Goal: Task Accomplishment & Management: Manage account settings

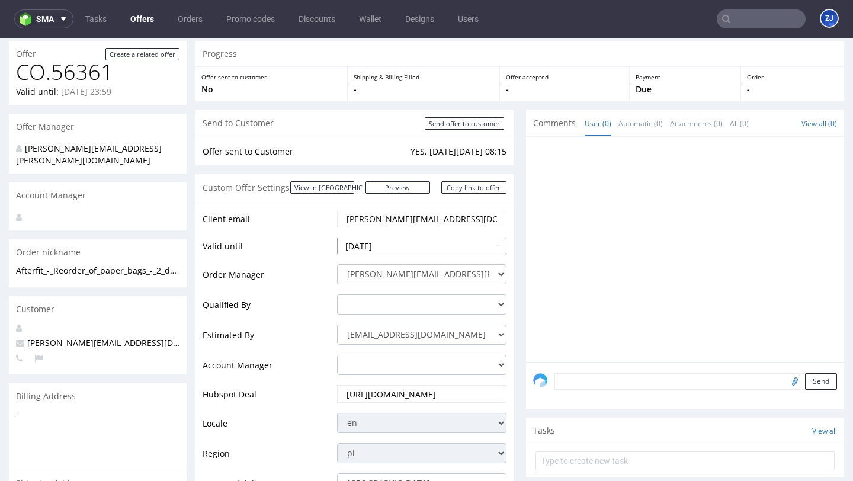
scroll to position [127, 0]
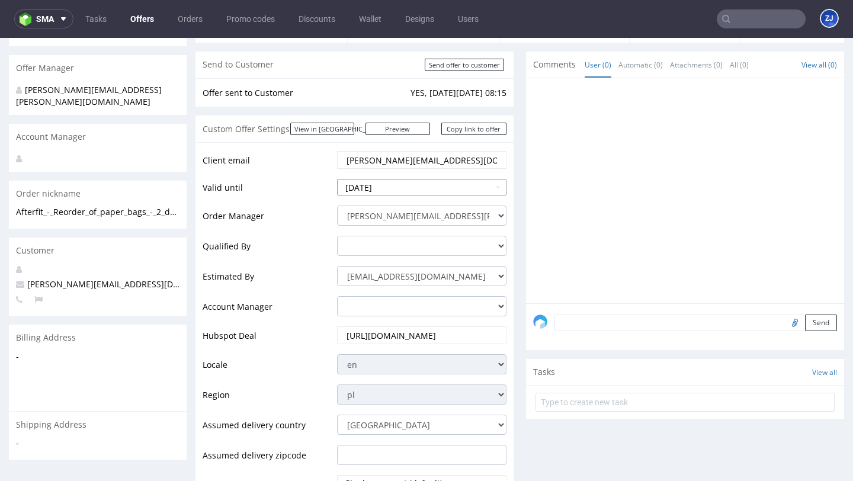
click at [374, 190] on input "[DATE]" at bounding box center [421, 187] width 169 height 17
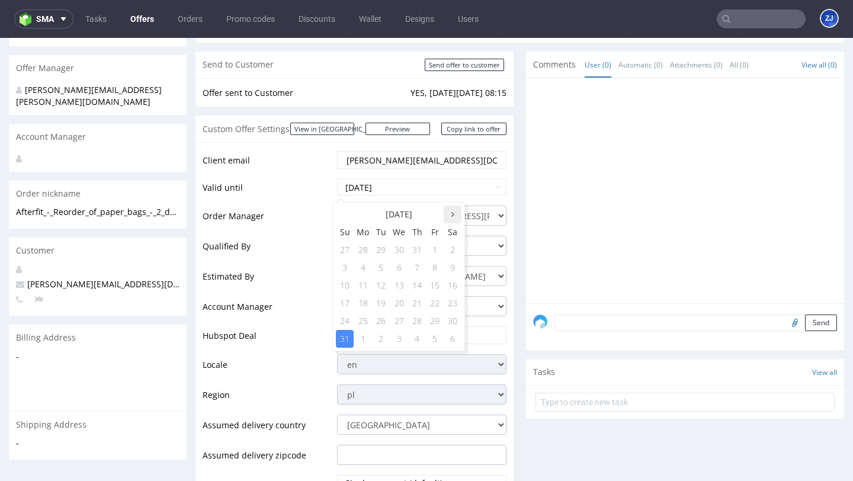
click at [453, 217] on icon at bounding box center [452, 214] width 3 height 8
click at [372, 323] on td "30" at bounding box center [381, 321] width 18 height 18
type input "[DATE]"
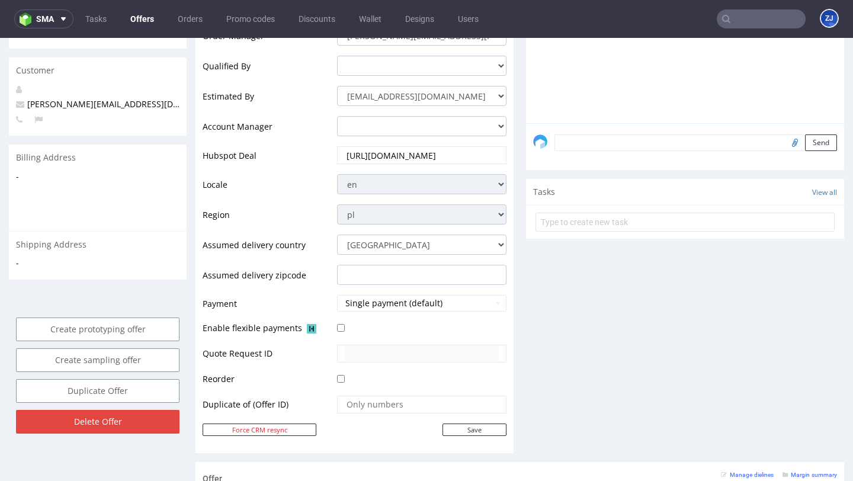
scroll to position [328, 0]
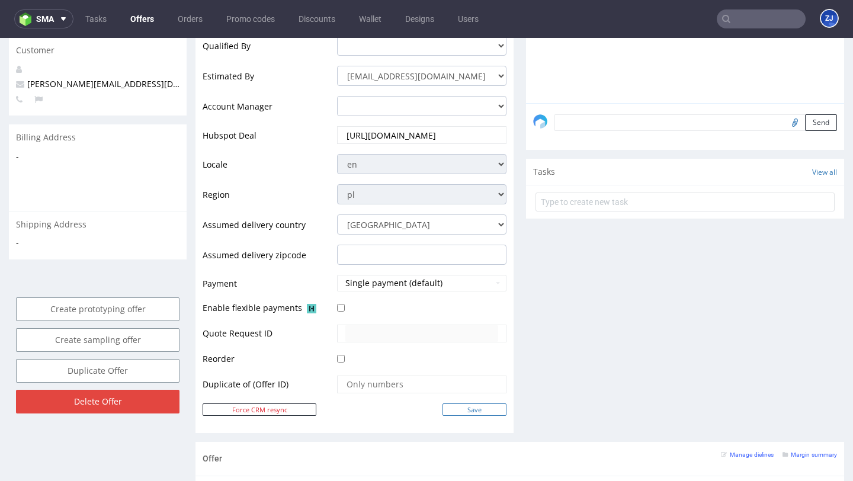
click at [454, 406] on input "Save" at bounding box center [474, 409] width 64 height 12
type input "In progress..."
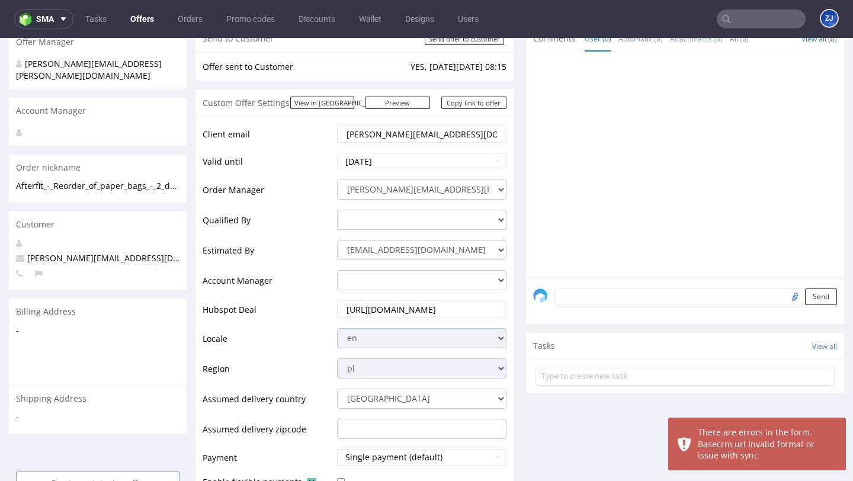
scroll to position [157, 0]
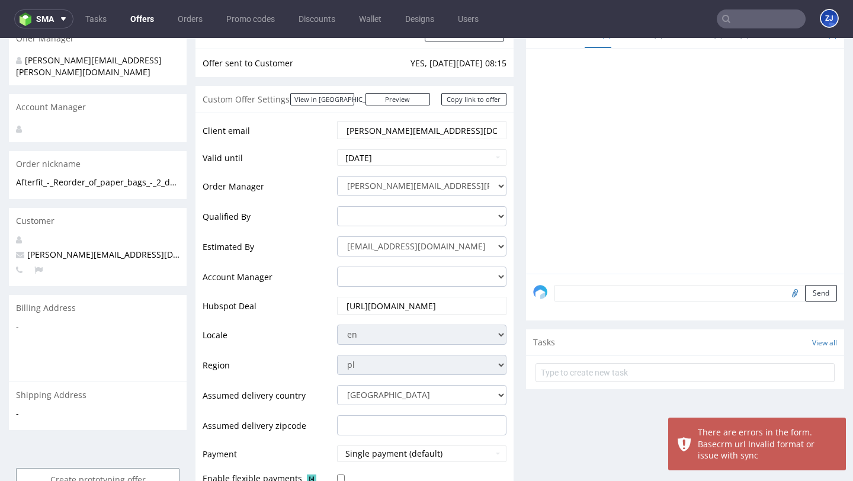
click at [435, 305] on input "[URL][DOMAIN_NAME]" at bounding box center [421, 305] width 153 height 17
